Goal: Information Seeking & Learning: Learn about a topic

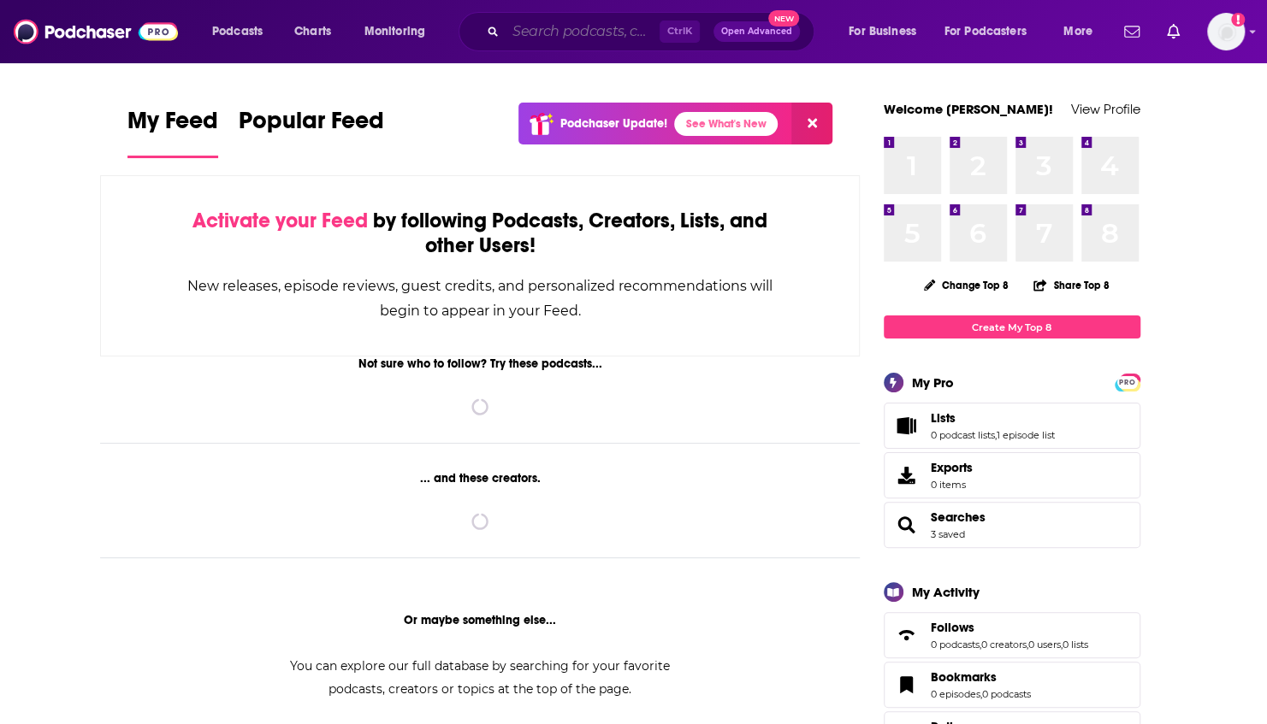
click at [535, 43] on input "Search podcasts, credits, & more..." at bounding box center [582, 31] width 154 height 27
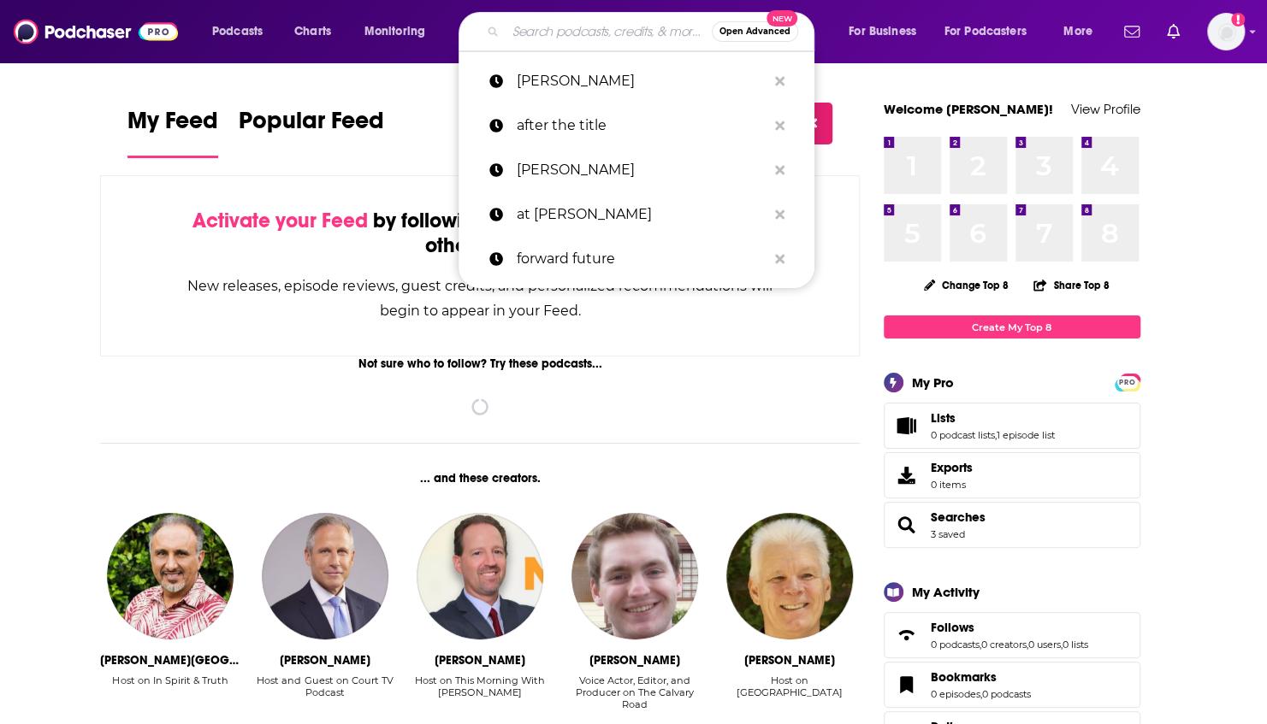
paste input "The Tech Glow Up"
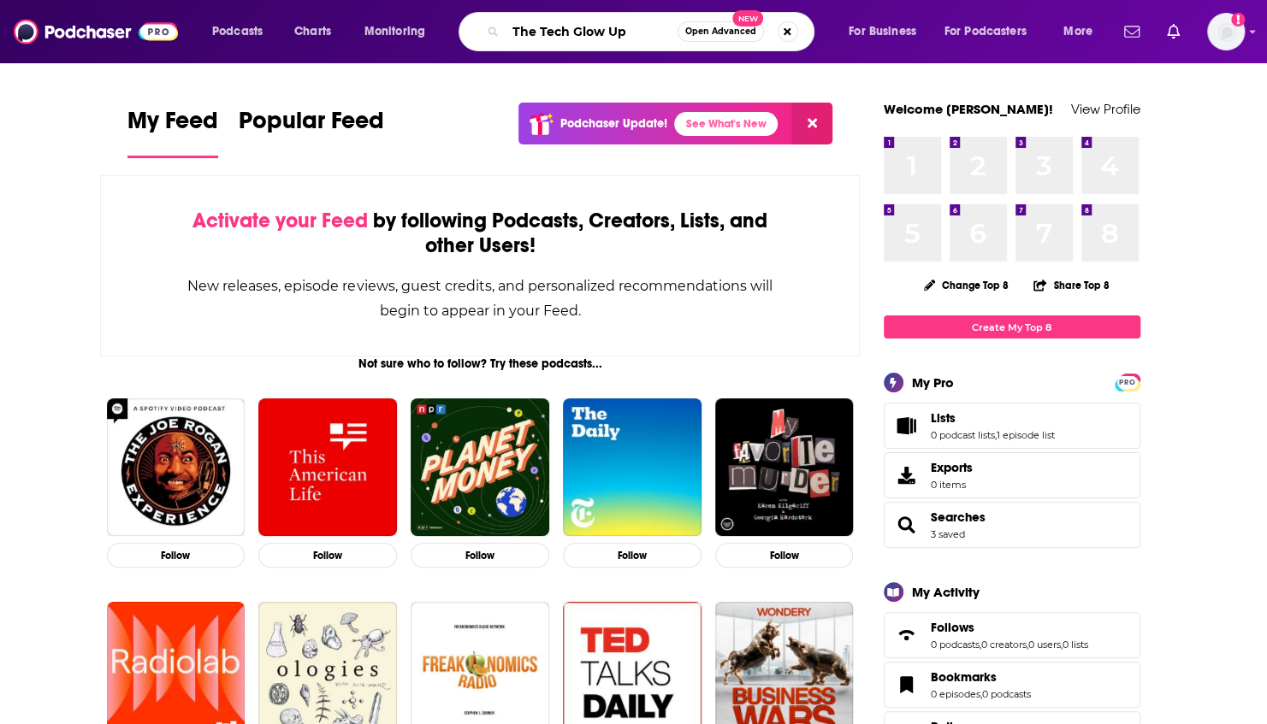
type input "The Tech Glow Up"
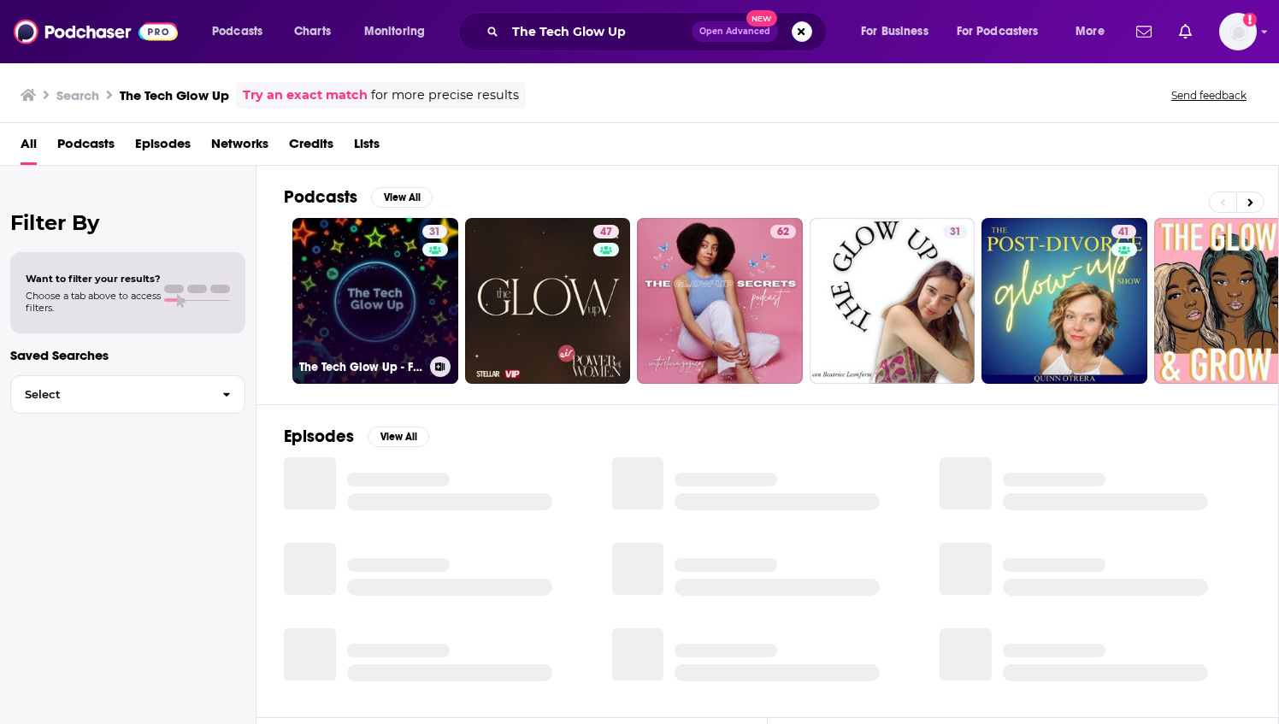
click at [402, 314] on link "31 The Tech Glow Up - Fabulous conversations with innovative minds." at bounding box center [375, 301] width 166 height 166
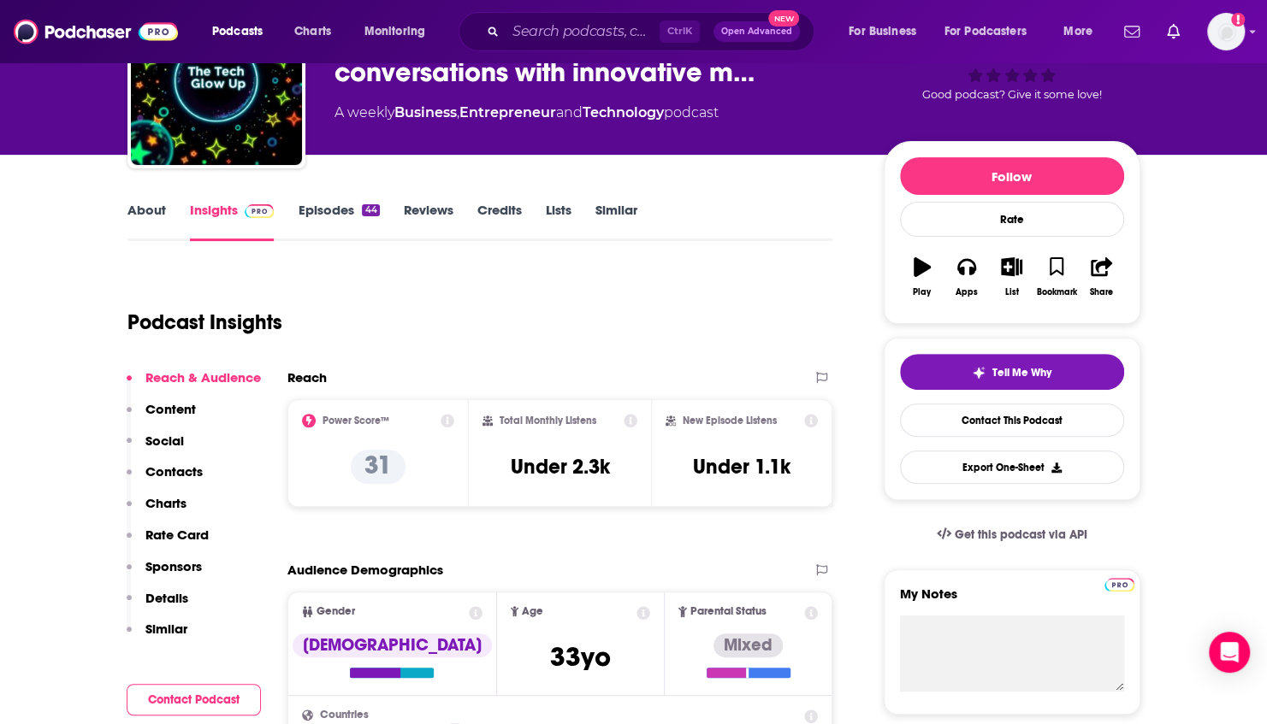
scroll to position [128, 0]
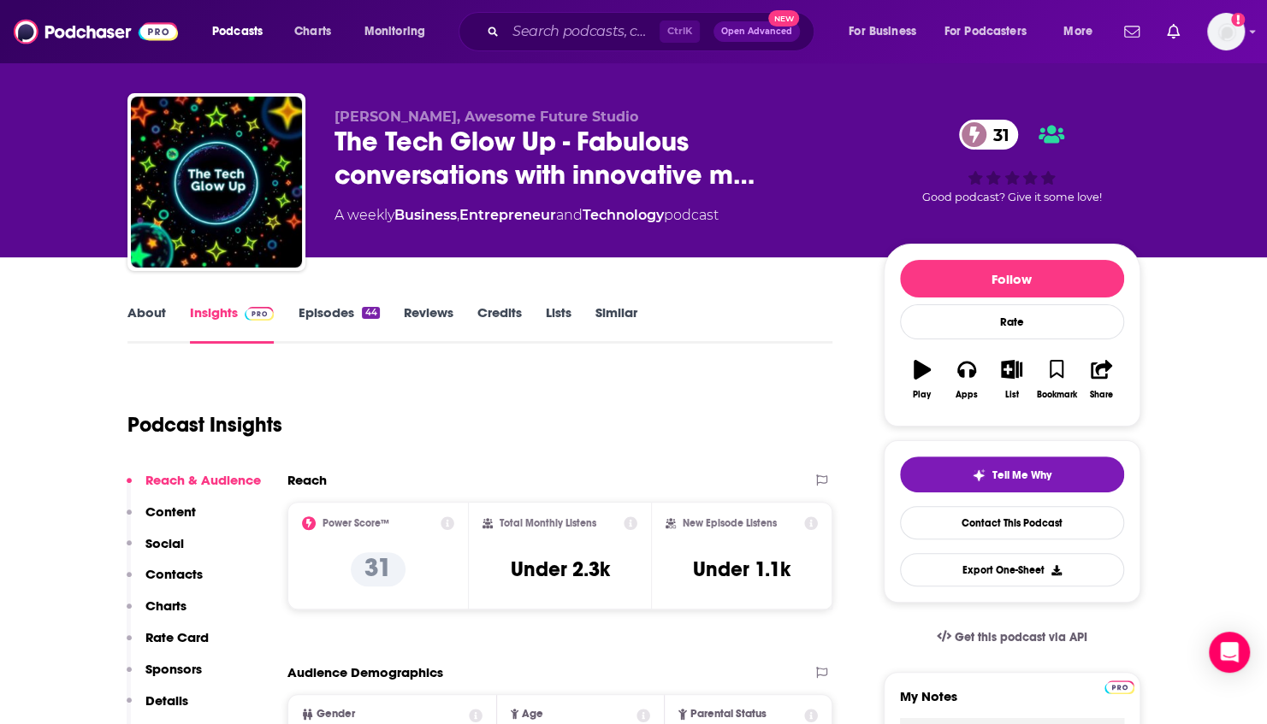
scroll to position [22, 0]
